Goal: Check status

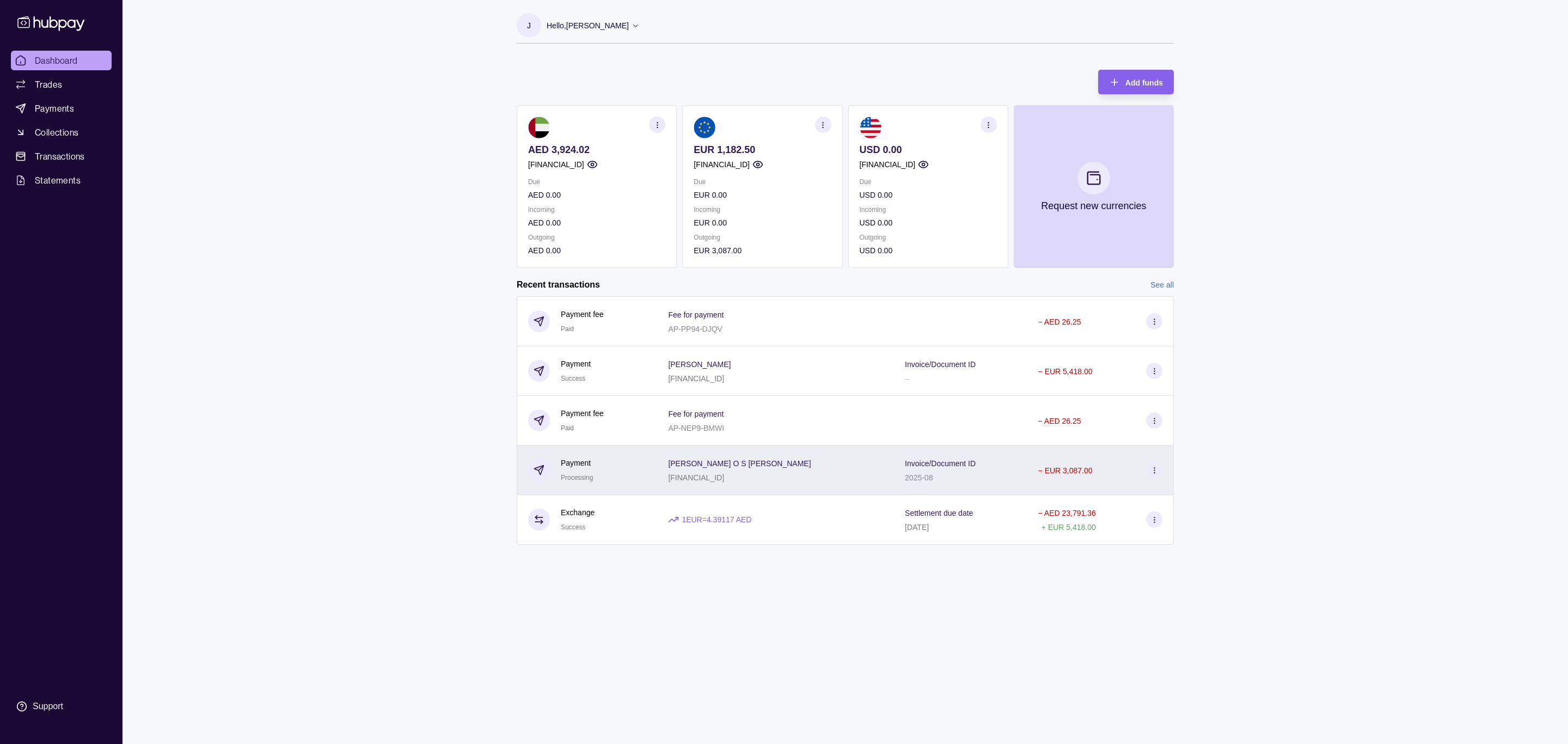
click at [1108, 467] on div "− EUR 3,087.00" at bounding box center [1100, 470] width 124 height 16
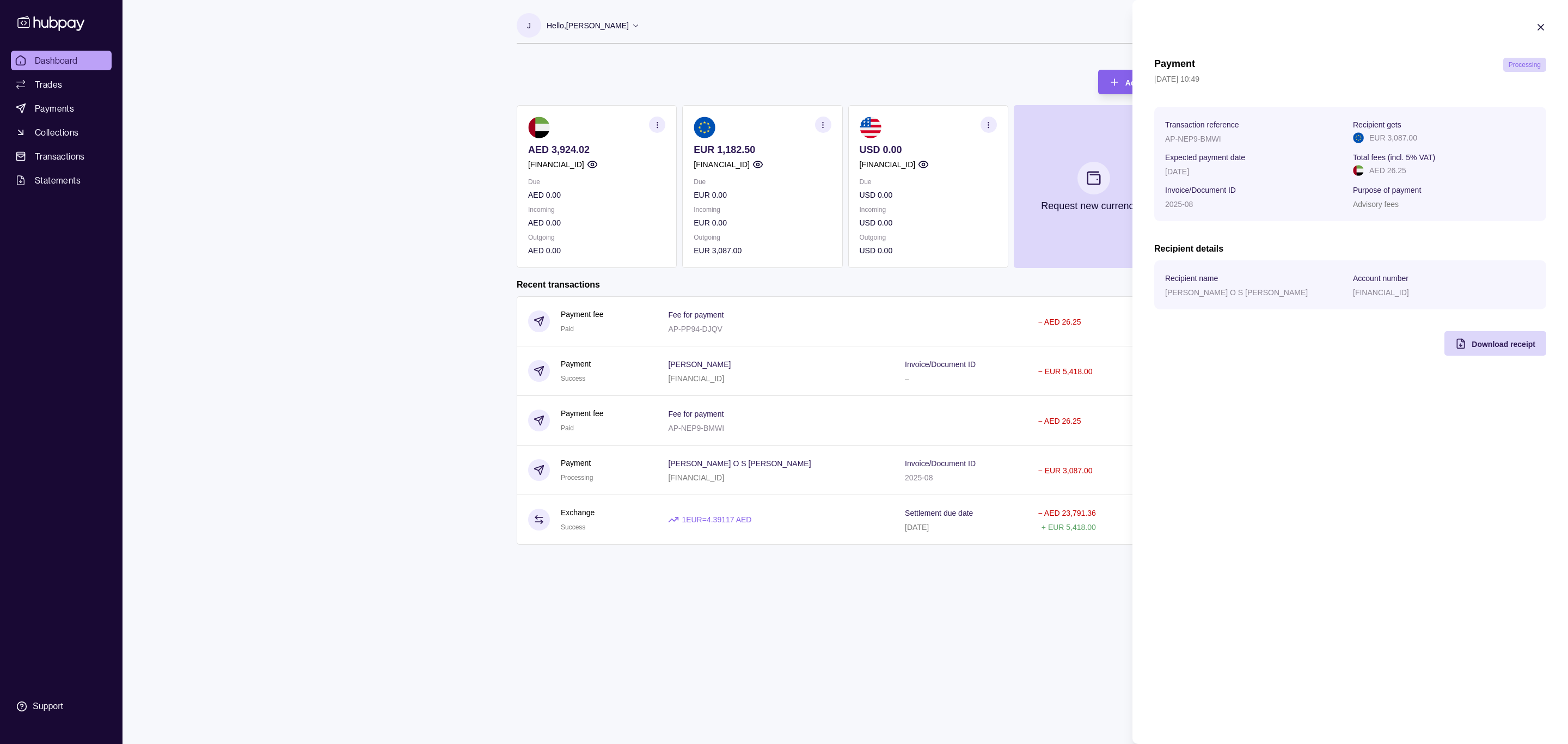
click at [376, 278] on html "Dashboard Trades Payments Collections Transactions Statements Support J Hello, …" at bounding box center [784, 372] width 1568 height 744
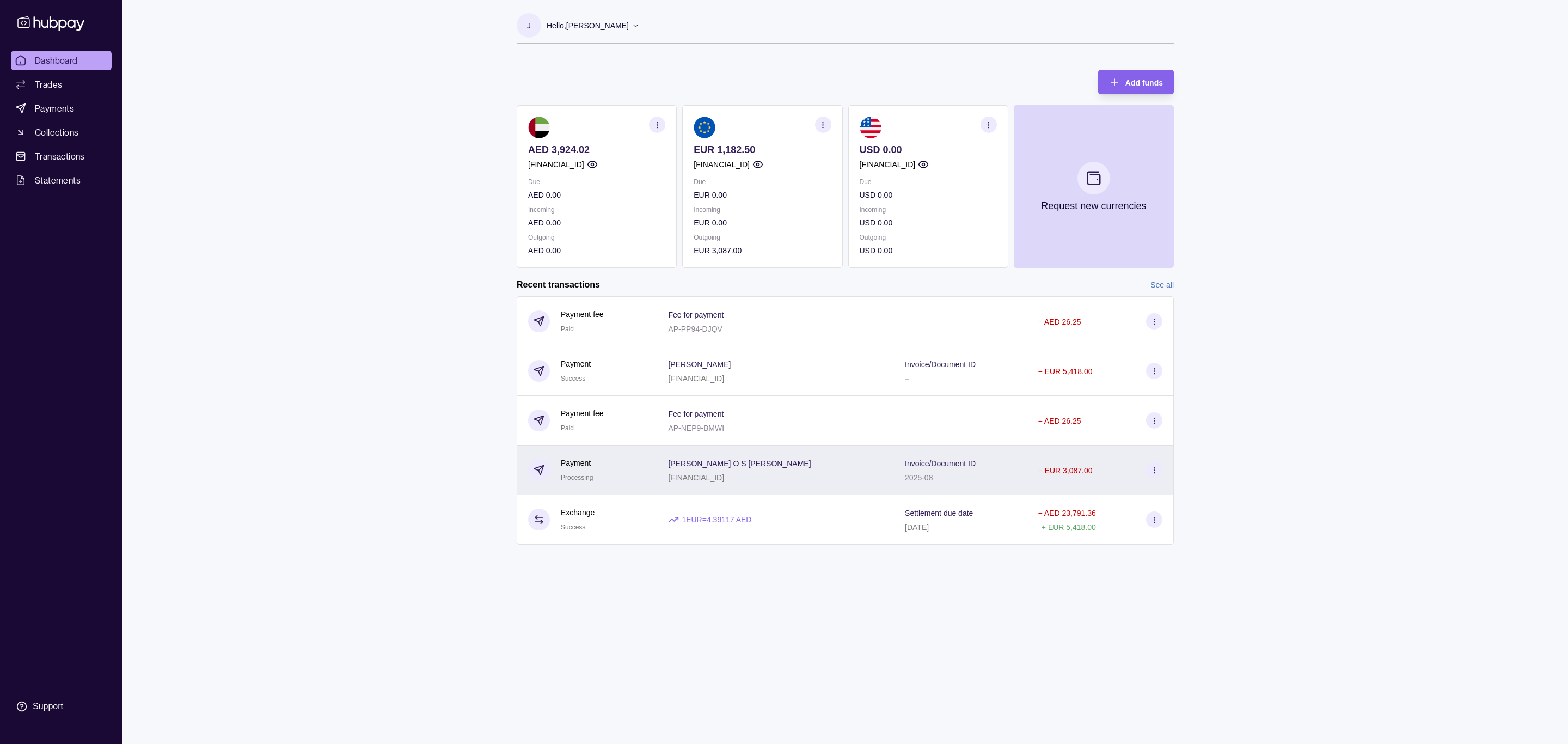
click at [539, 466] on icon at bounding box center [539, 470] width 11 height 11
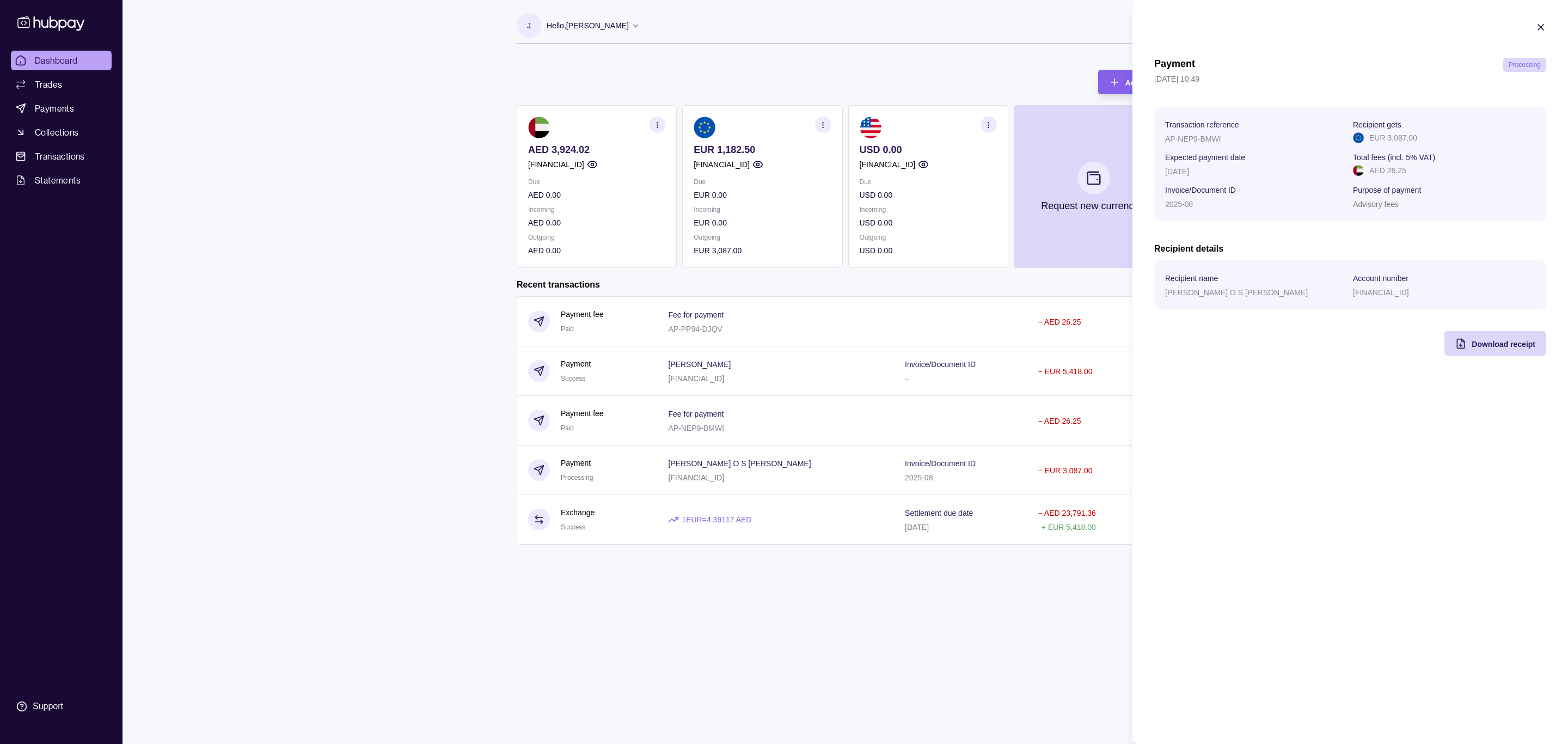
click at [404, 394] on html "Dashboard Trades Payments Collections Transactions Statements Support J Hello, …" at bounding box center [784, 372] width 1568 height 744
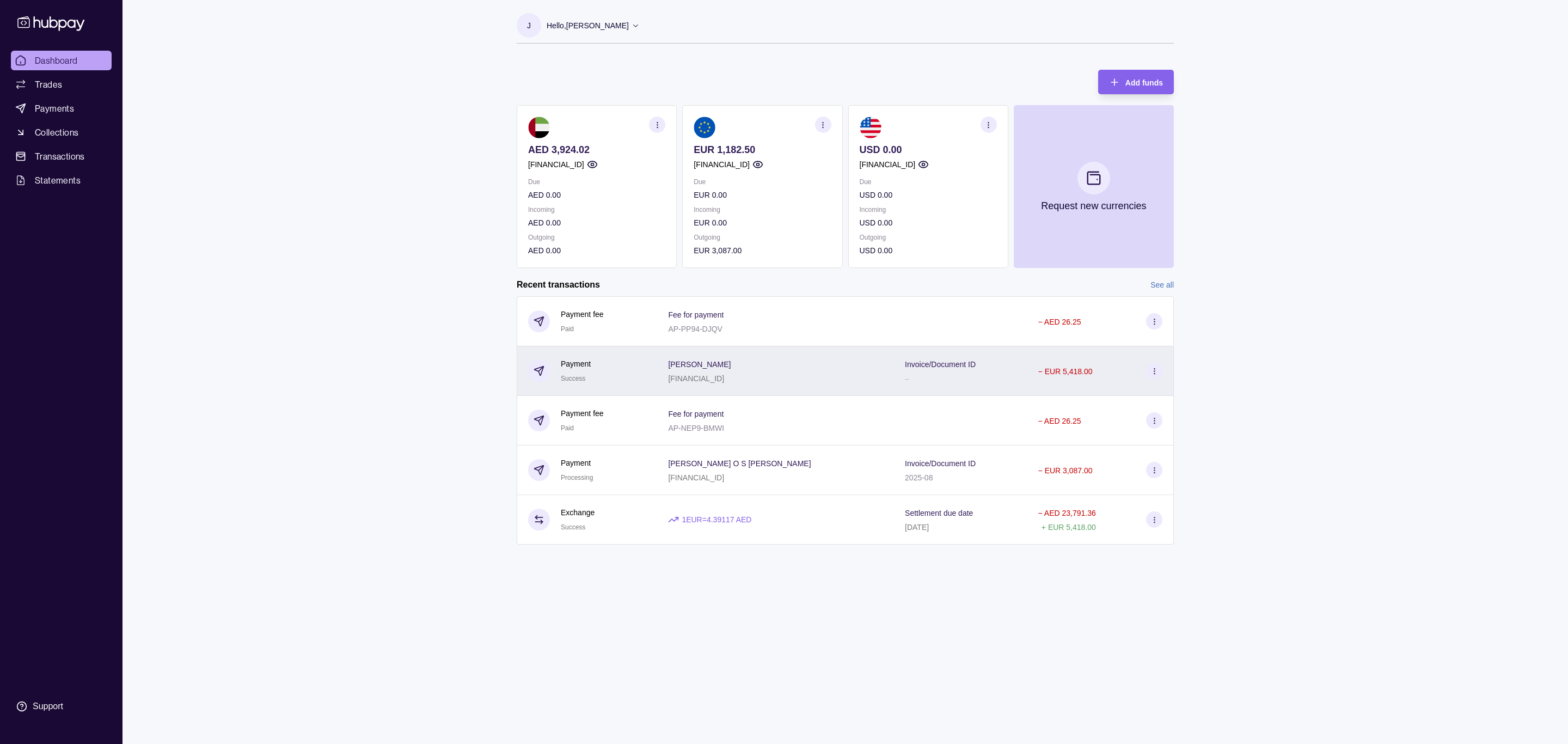
click at [567, 382] on div "Success" at bounding box center [573, 378] width 25 height 14
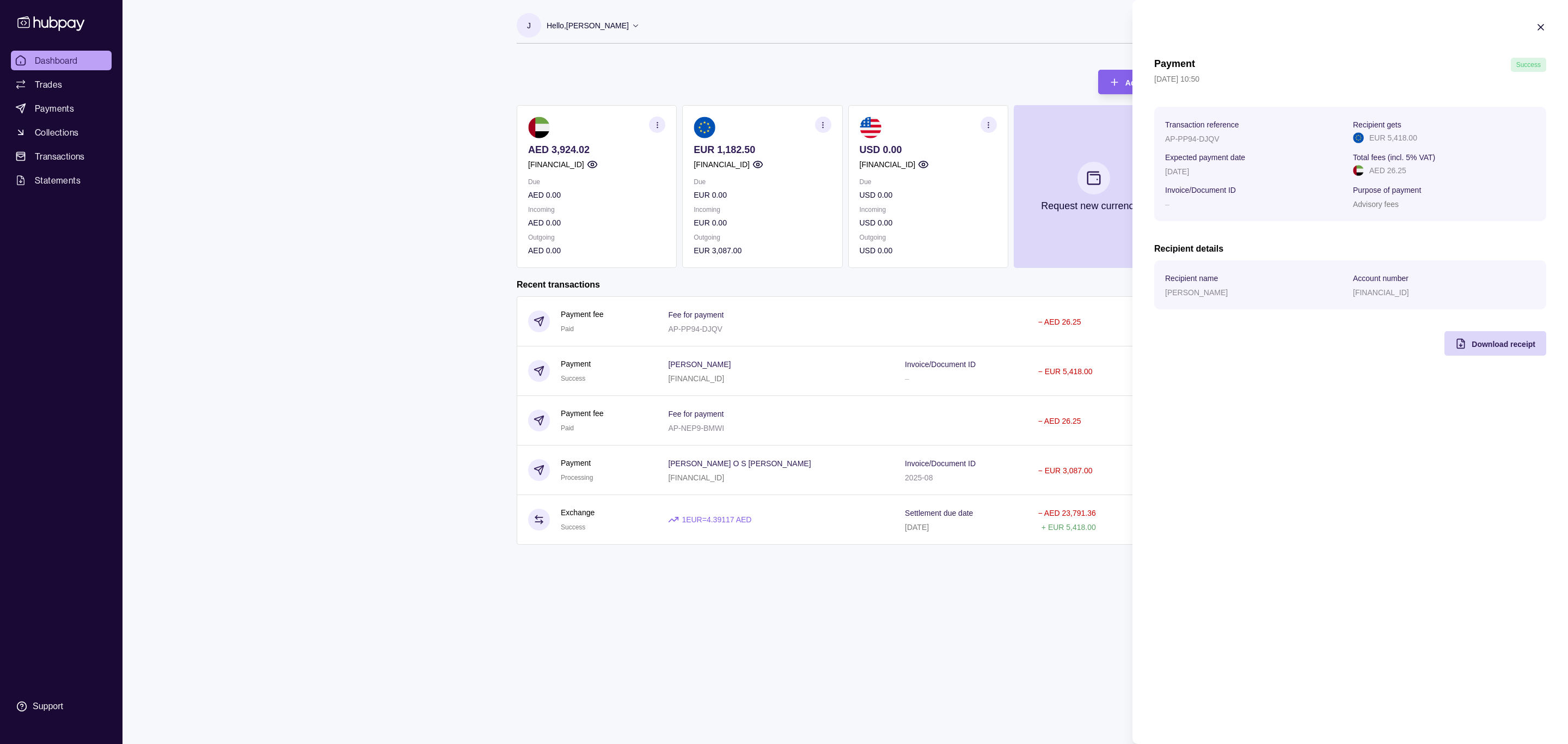
click at [433, 456] on html "Dashboard Trades Payments Collections Transactions Statements Support J Hello, …" at bounding box center [784, 372] width 1568 height 744
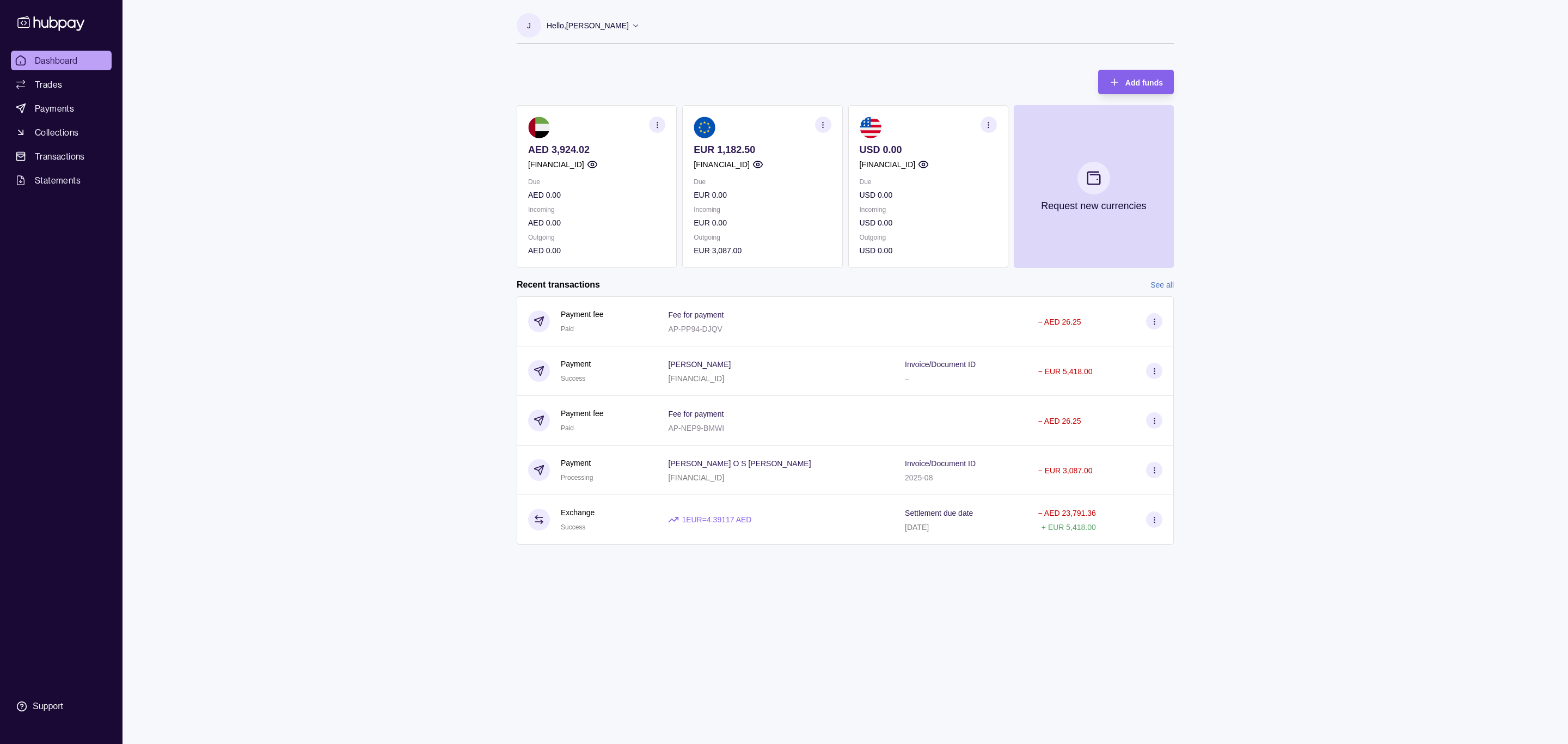
click at [335, 179] on div "Dashboard Trades Payments Collections Transactions Statements Support J Hello, …" at bounding box center [784, 372] width 1568 height 744
